Goal: Task Accomplishment & Management: Manage account settings

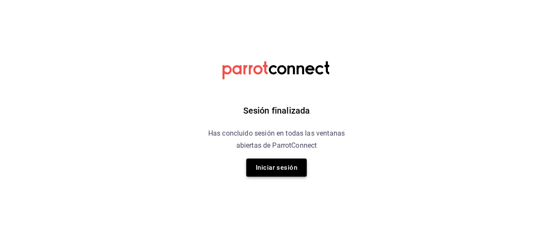
click at [281, 165] on button "Iniciar sesión" at bounding box center [276, 168] width 60 height 18
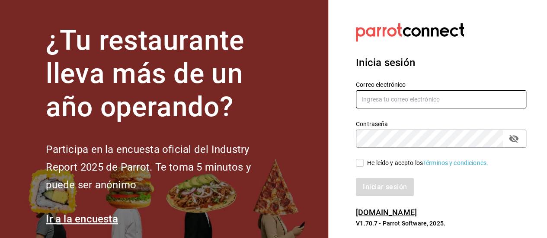
click at [369, 103] on input "text" at bounding box center [441, 99] width 170 height 18
type input "[EMAIL_ADDRESS][DOMAIN_NAME]"
click at [360, 166] on input "He leído y acepto los Términos y condiciones." at bounding box center [360, 163] width 8 height 8
checkbox input "true"
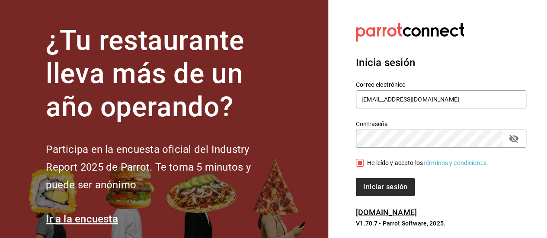
click at [371, 187] on button "Iniciar sesión" at bounding box center [385, 187] width 59 height 18
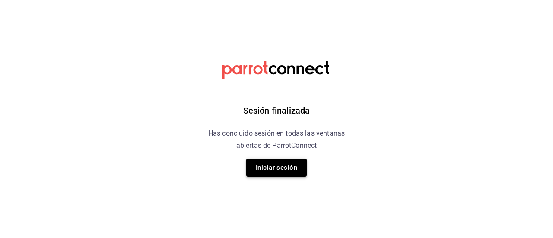
click at [285, 172] on button "Iniciar sesión" at bounding box center [276, 168] width 60 height 18
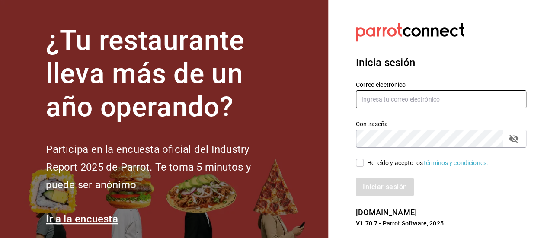
click at [399, 99] on input "text" at bounding box center [441, 99] width 170 height 18
type input "dayannajimennez@gmail.com"
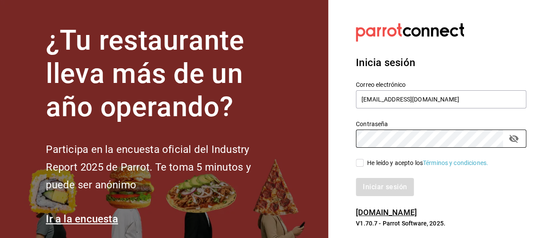
click at [359, 166] on input "He leído y acepto los Términos y condiciones." at bounding box center [360, 163] width 8 height 8
checkbox input "true"
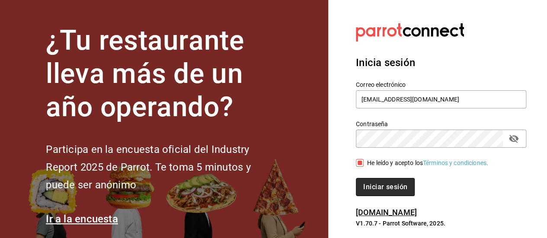
click at [377, 184] on button "Iniciar sesión" at bounding box center [385, 187] width 59 height 18
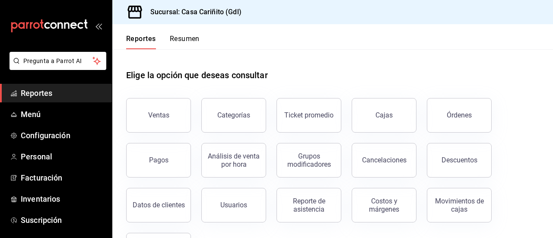
click at [289, 69] on div "Elige la opción que deseas consultar" at bounding box center [332, 68] width 413 height 38
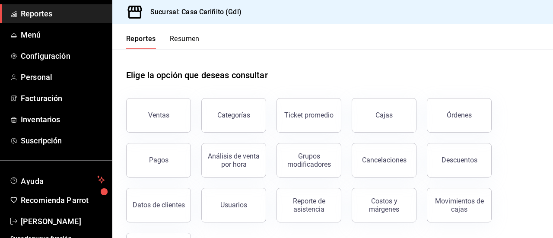
scroll to position [88, 0]
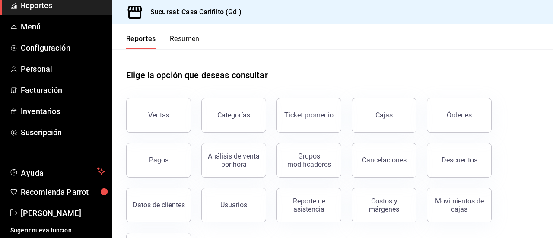
click at [343, 136] on div "Cancelaciones" at bounding box center [378, 155] width 75 height 45
click at [206, 85] on div "Elige la opción que deseas consultar" at bounding box center [332, 68] width 413 height 38
click at [181, 51] on div "Elige la opción que deseas consultar" at bounding box center [332, 68] width 413 height 38
